Goal: Find specific page/section: Find specific page/section

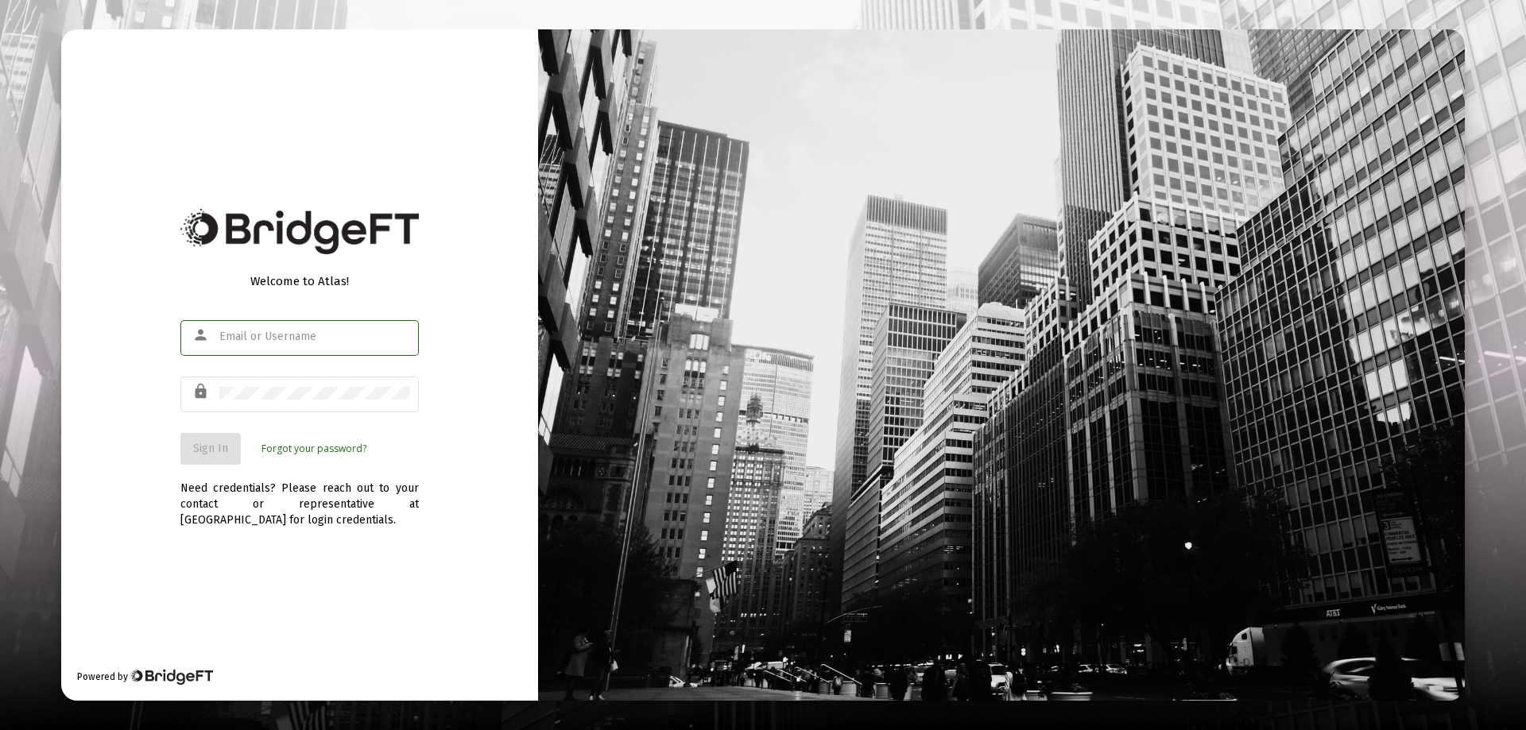
type input "[EMAIL_ADDRESS][DOMAIN_NAME]"
click at [211, 447] on span "Sign In" at bounding box center [210, 449] width 35 height 14
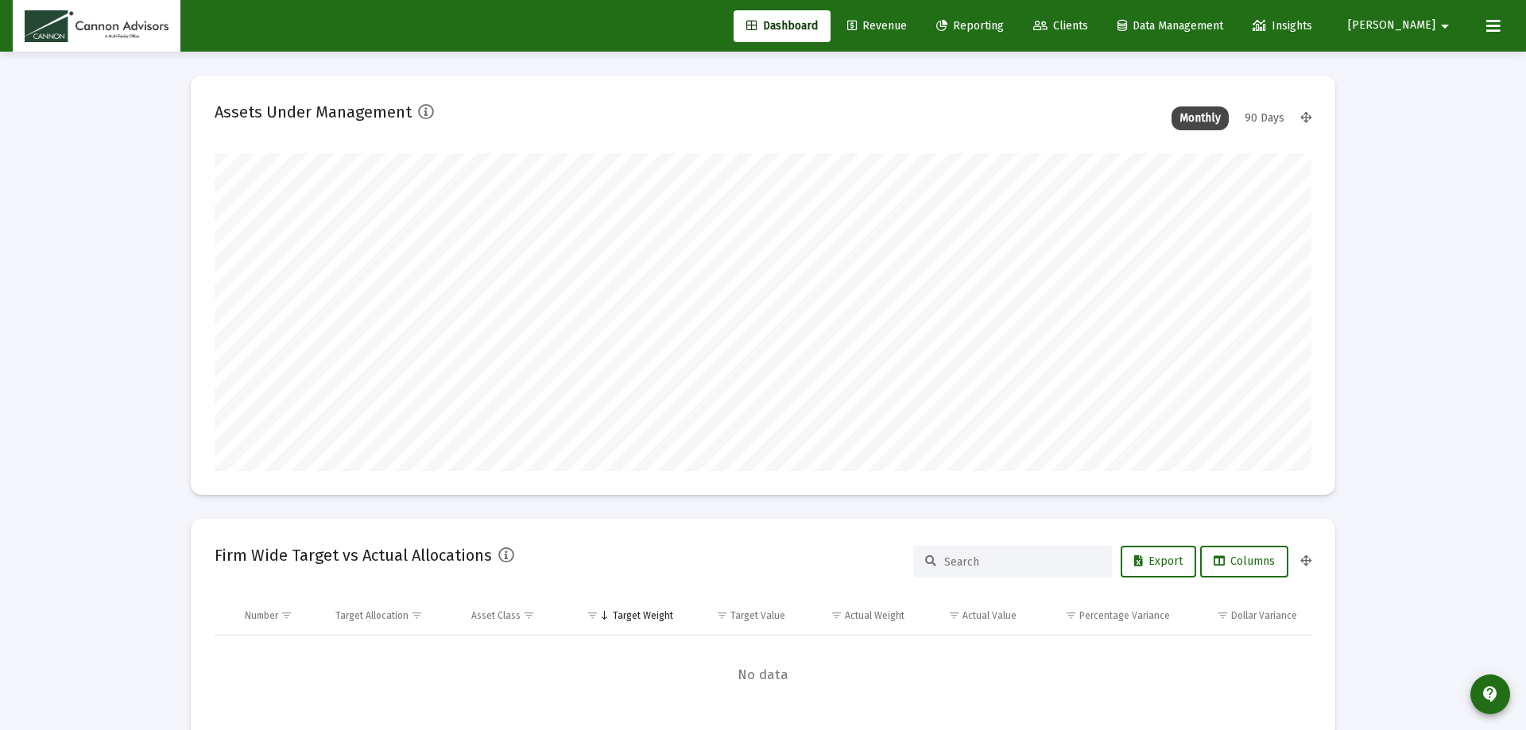
type input "[DATE]"
click at [895, 25] on span "Revenue" at bounding box center [865, 26] width 60 height 14
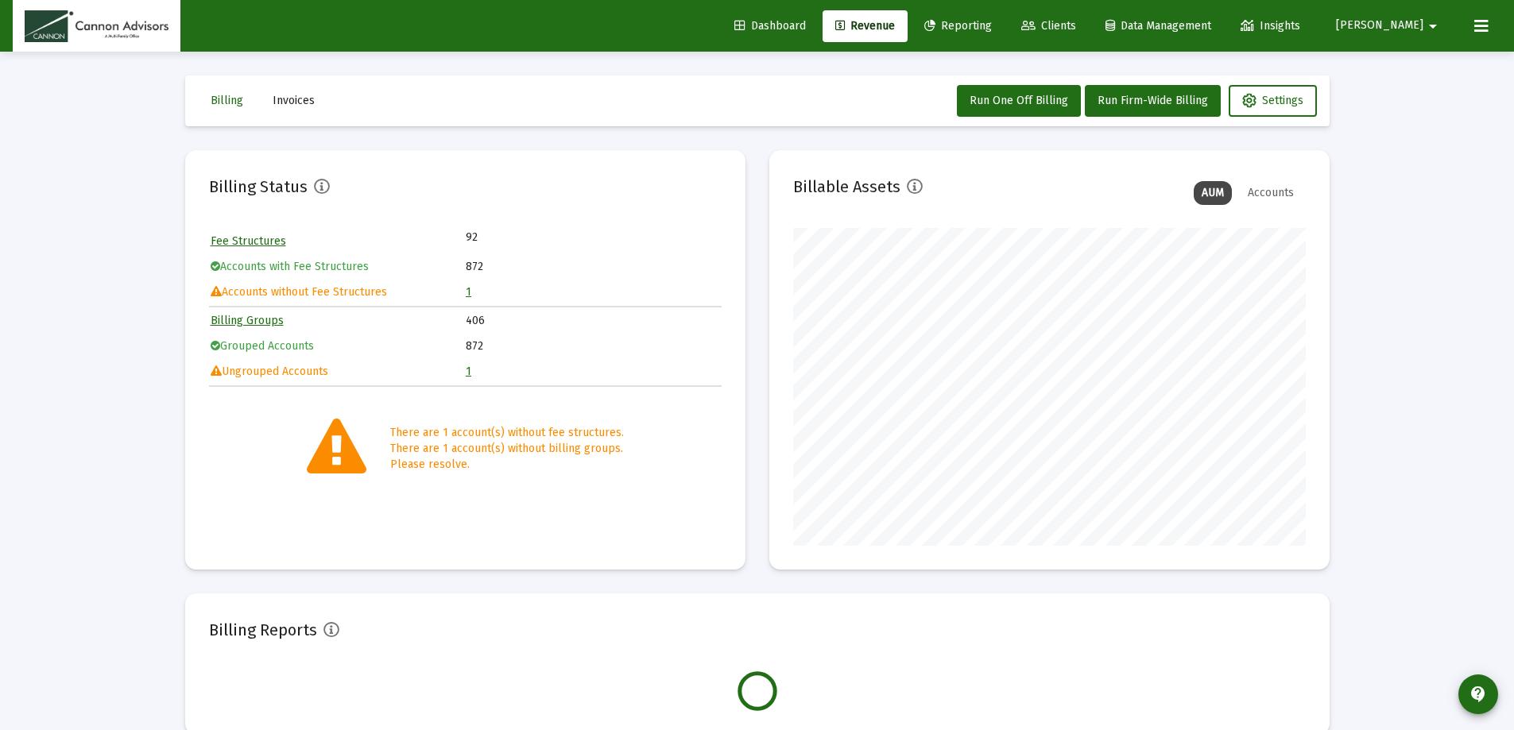
scroll to position [318, 513]
